Goal: Task Accomplishment & Management: Complete application form

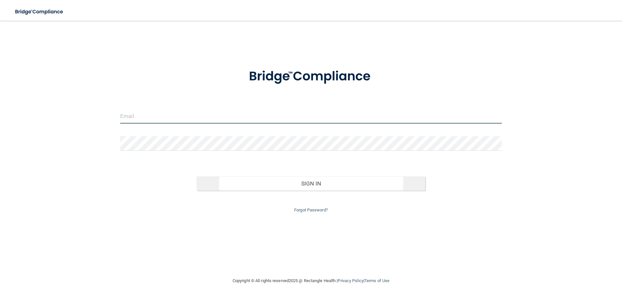
type input "[EMAIL_ADDRESS][DOMAIN_NAME]"
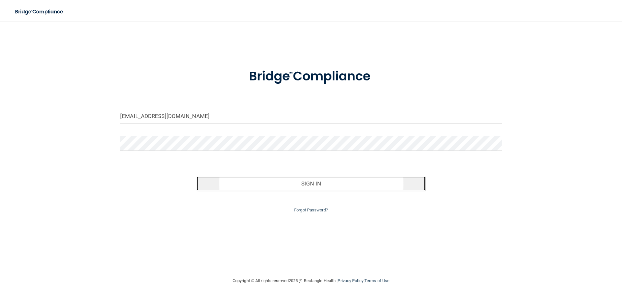
click at [282, 182] on button "Sign In" at bounding box center [311, 183] width 229 height 14
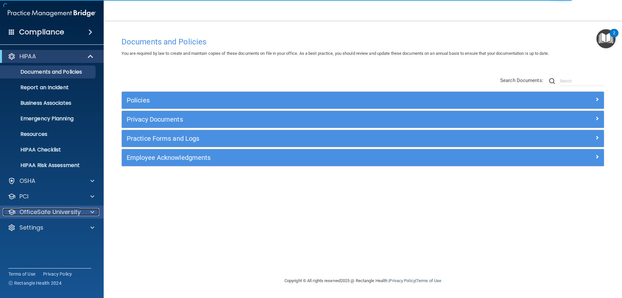
click at [94, 208] on div at bounding box center [91, 212] width 16 height 8
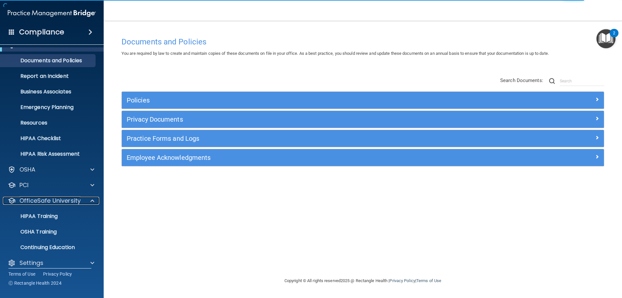
scroll to position [18, 0]
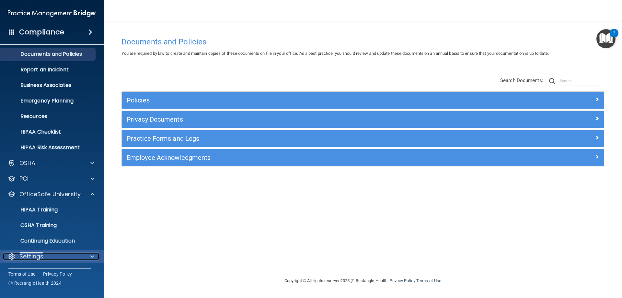
click at [91, 258] on span at bounding box center [92, 256] width 4 height 8
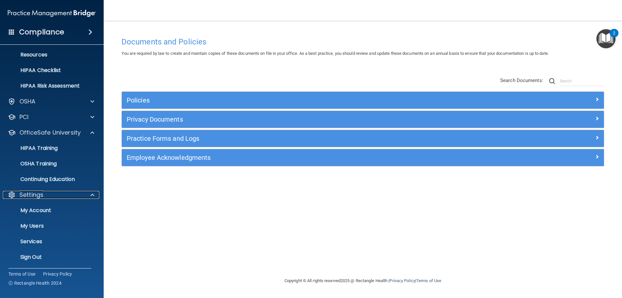
scroll to position [80, 0]
click at [37, 225] on p "My Users" at bounding box center [48, 225] width 88 height 6
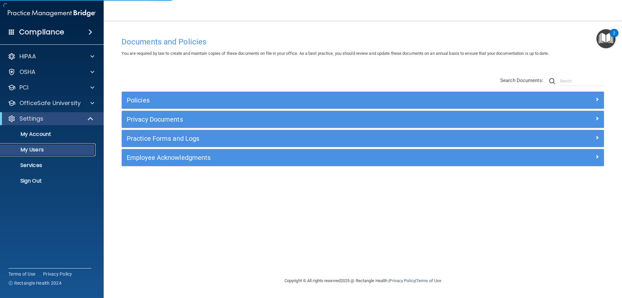
select select "20"
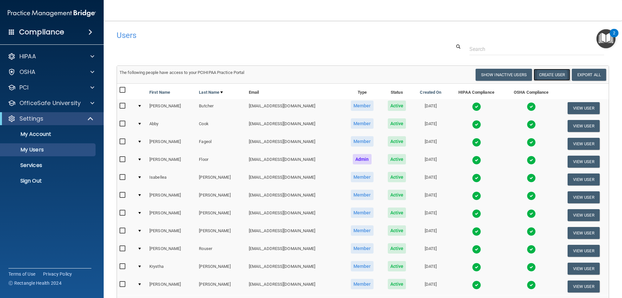
click at [541, 74] on button "Create User" at bounding box center [552, 75] width 37 height 12
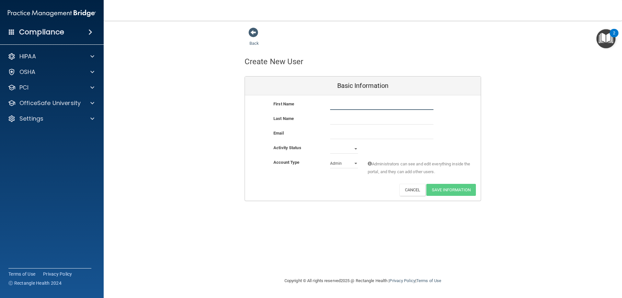
click at [362, 106] on input "text" at bounding box center [381, 105] width 103 height 10
type input "Maniyzha"
type input "[PERSON_NAME]"
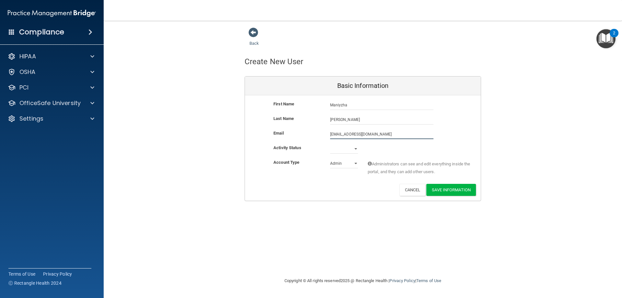
type input "[EMAIL_ADDRESS][DOMAIN_NAME]"
click at [355, 148] on select "Active Inactive" at bounding box center [344, 149] width 28 height 10
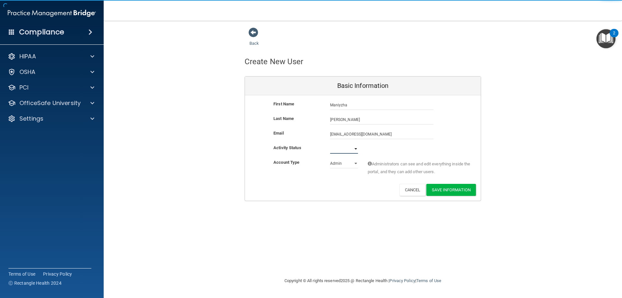
select select "active"
click at [330, 144] on select "Active Inactive" at bounding box center [344, 149] width 28 height 10
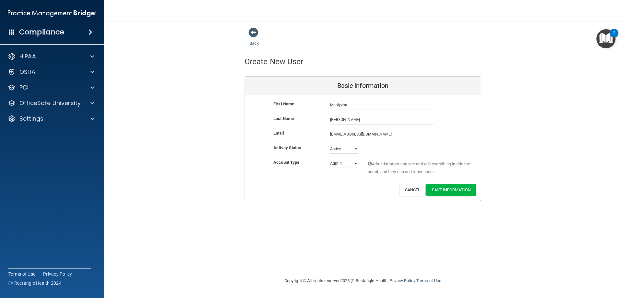
click at [356, 163] on select "Admin Member" at bounding box center [344, 163] width 28 height 10
select select "practice_member"
click at [330, 158] on select "Admin Member" at bounding box center [344, 163] width 28 height 10
click at [448, 189] on button "Save Information" at bounding box center [451, 190] width 50 height 12
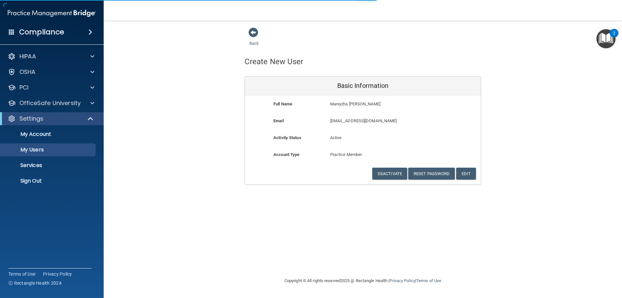
select select "20"
